Goal: Navigation & Orientation: Find specific page/section

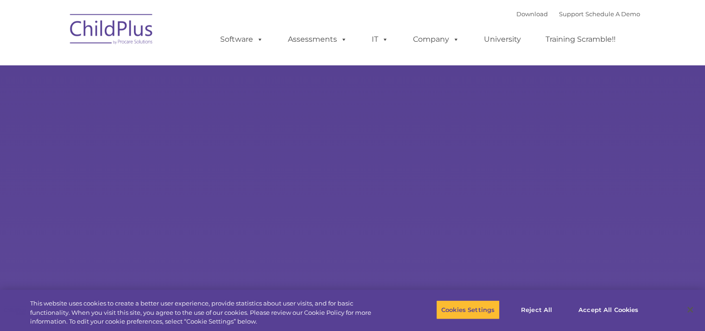
select select "MEDIUM"
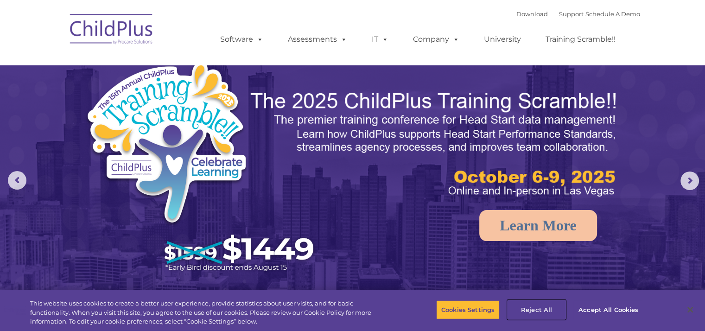
click at [540, 308] on button "Reject All" at bounding box center [536, 309] width 58 height 19
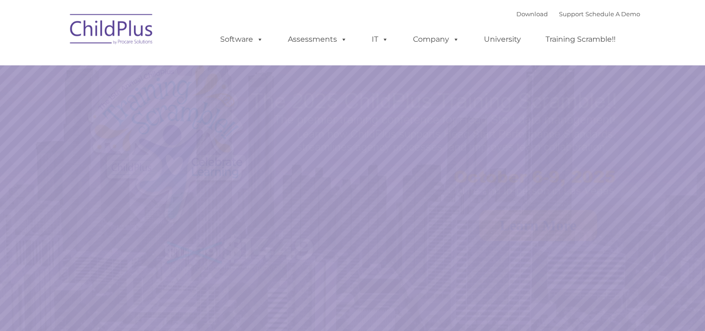
select select "MEDIUM"
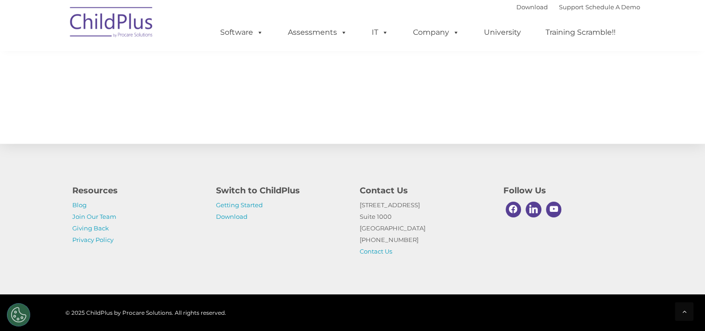
scroll to position [1033, 0]
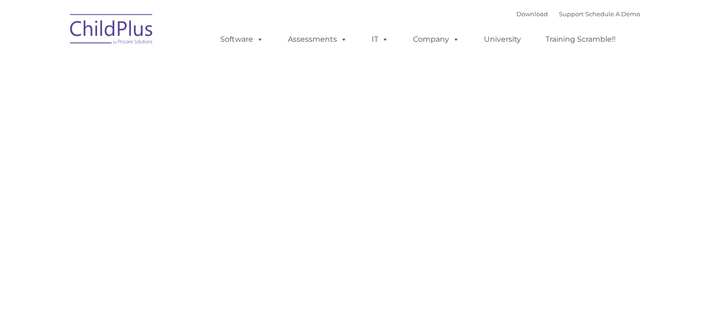
type input ""
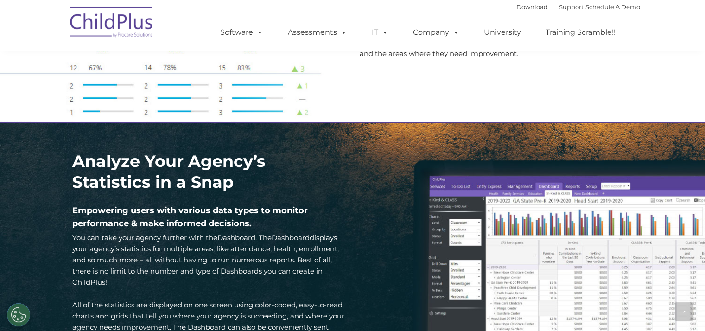
scroll to position [1240, 0]
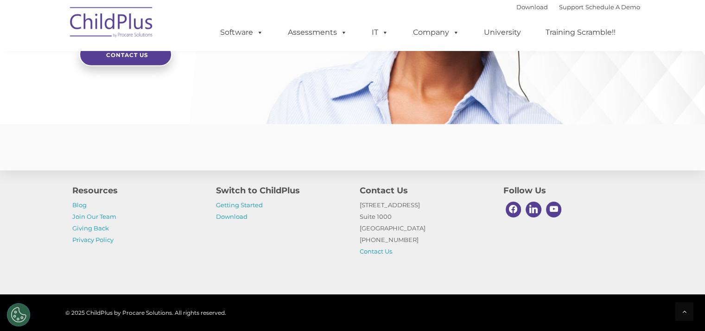
scroll to position [2277, 0]
